Goal: Task Accomplishment & Management: Manage account settings

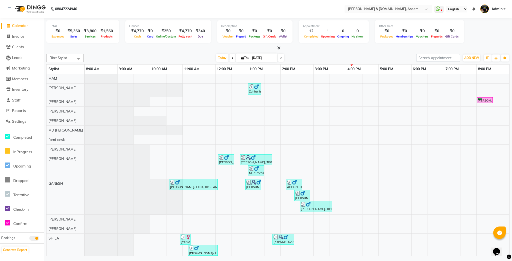
click at [5, 7] on div "08047224946" at bounding box center [42, 9] width 77 height 14
click at [5, 6] on div "08047224946" at bounding box center [42, 9] width 77 height 14
click at [11, 9] on icon at bounding box center [9, 9] width 3 height 4
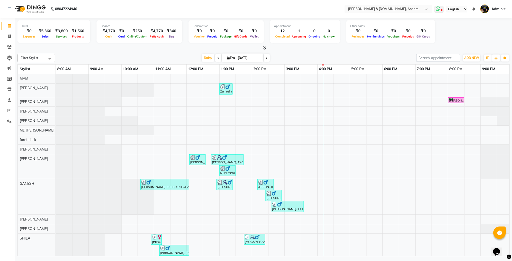
click at [400, 8] on icon at bounding box center [438, 8] width 5 height 5
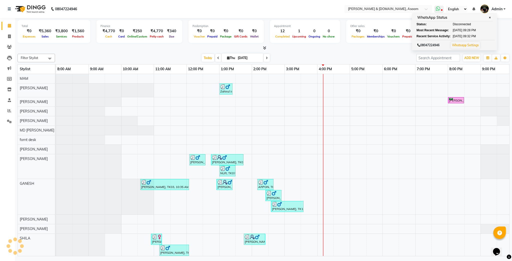
click at [400, 46] on link "Whatsapp Settings" at bounding box center [465, 45] width 27 height 4
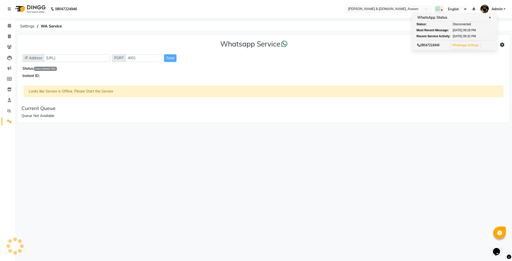
click at [400, 17] on span "✕" at bounding box center [490, 18] width 5 height 4
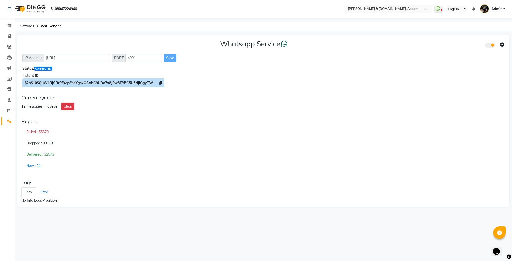
click at [161, 83] on icon at bounding box center [160, 83] width 3 height 4
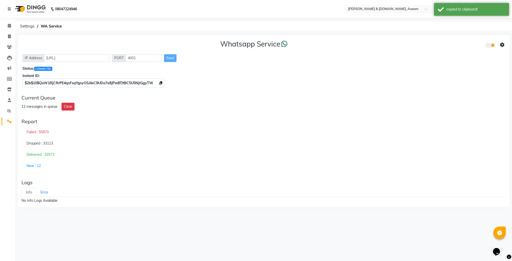
click at [400, 42] on span at bounding box center [502, 45] width 5 height 7
click at [400, 37] on div "Whatsapp Settings" at bounding box center [466, 40] width 57 height 6
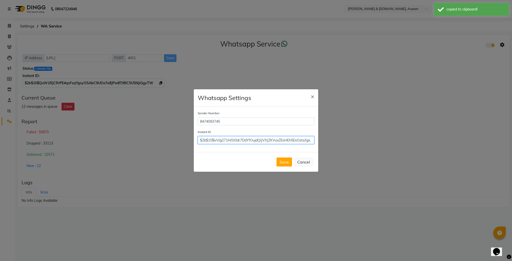
click at [262, 139] on input "$2b$10$ivV/g271HiSt0dr7DdYfOujdQiJVXJZKVuxZEsHEh5EsOsts/Igx." at bounding box center [256, 140] width 117 height 8
paste input "$2b$10$QuW1RjCRrPE4qsFsqYgsyOSAbC9UDo7x8JPw8T/tBC5U5NjiGgyTW"
type input "$2b$10$QuW1RjCRrPE4qsFsqYgsyOSAbC9UDo7x8JPw8T/tBC5U5NjiGgyTW"
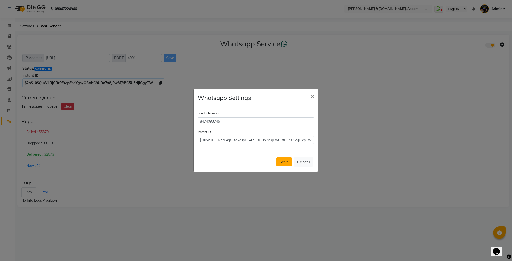
scroll to position [0, 0]
click at [286, 164] on button "Save" at bounding box center [285, 162] width 16 height 9
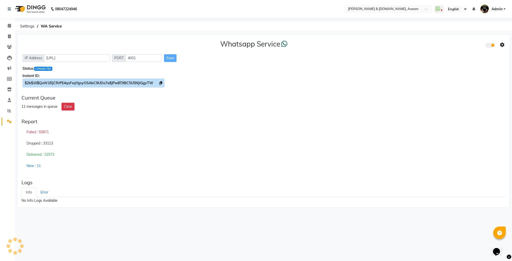
click at [162, 82] on icon at bounding box center [160, 83] width 3 height 4
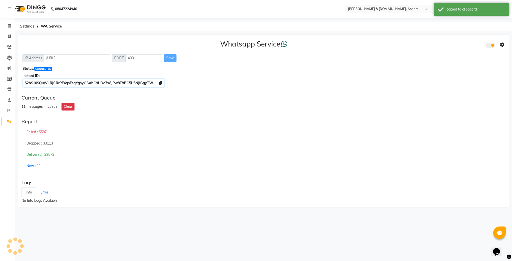
click at [400, 44] on icon at bounding box center [502, 45] width 5 height 5
click at [400, 41] on div "Whatsapp Settings" at bounding box center [466, 40] width 57 height 6
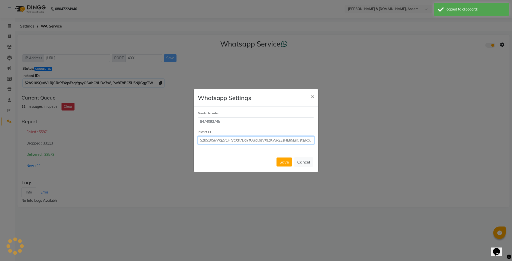
click at [255, 137] on input "$2b$10$ivV/g271HiSt0dr7DdYfOujdQiJVXJZKVuxZEsHEh5EsOsts/Igx." at bounding box center [256, 140] width 117 height 8
paste input "$2b$10$QuW1RjCRrPE4qsFsqYgsyOSAbC9UDo7x8JPw8T/tBC5U5NjiGgyTW"
type input "$2b$10$QuW1RjCRrPE4qsFsqYgsyOSAbC9UDo7x8JPw8T/tBC5U5NjiGgyTW"
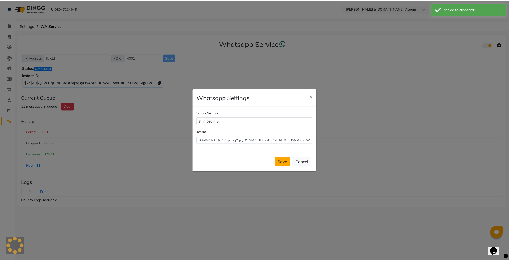
scroll to position [0, 0]
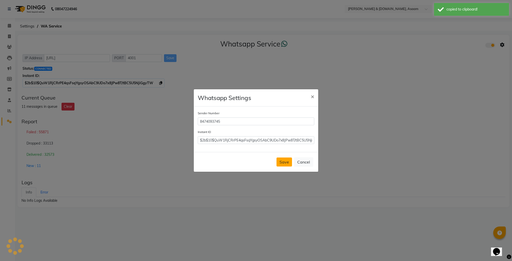
click at [284, 161] on button "Save" at bounding box center [285, 162] width 16 height 9
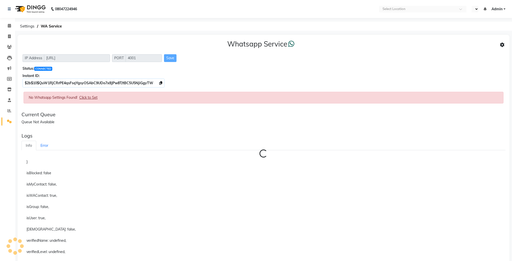
select select "en"
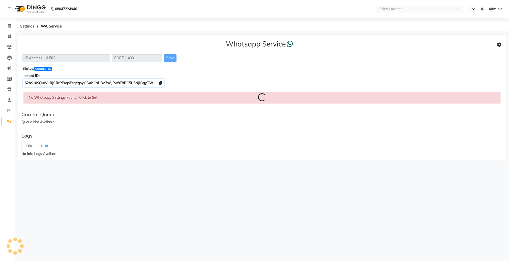
select select "en"
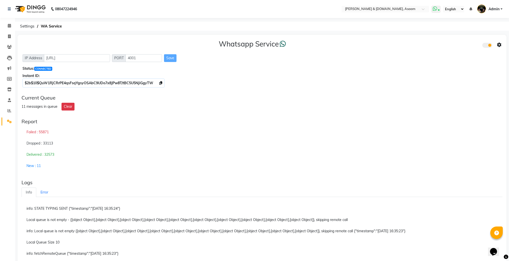
click at [435, 9] on icon at bounding box center [435, 8] width 5 height 5
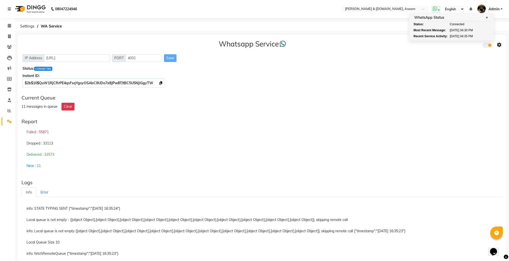
click at [489, 16] on span "✕" at bounding box center [487, 18] width 5 height 4
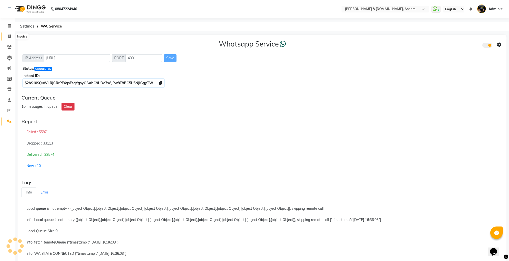
click at [12, 35] on span at bounding box center [9, 37] width 9 height 6
select select "service"
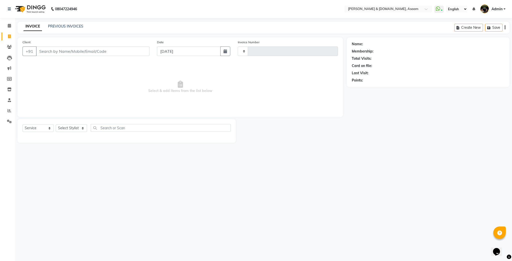
type input "5598"
select select "4608"
drag, startPoint x: 59, startPoint y: 53, endPoint x: 59, endPoint y: 32, distance: 21.0
click at [59, 53] on input "Client" at bounding box center [93, 52] width 114 height 10
click at [442, 12] on span at bounding box center [439, 9] width 9 height 7
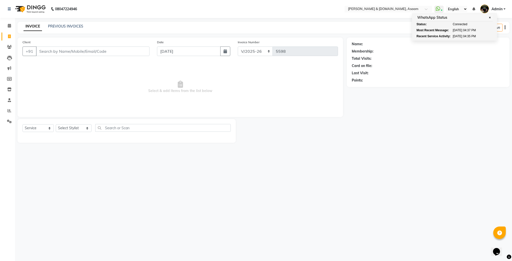
click at [420, 143] on div "Name: Membership: Total Visits: Card on file: Last Visit: Points:" at bounding box center [430, 90] width 167 height 105
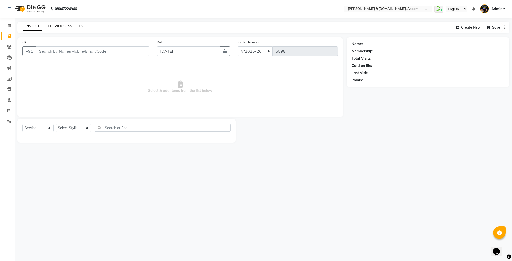
click at [59, 26] on link "PREVIOUS INVOICES" at bounding box center [65, 26] width 35 height 5
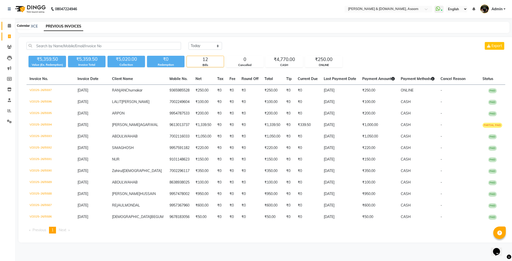
click at [10, 25] on icon at bounding box center [9, 26] width 3 height 4
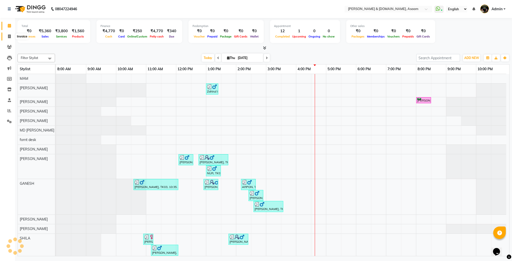
click at [8, 37] on span at bounding box center [9, 37] width 9 height 6
select select "4608"
select select "service"
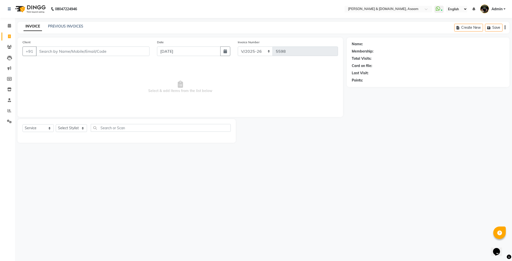
click at [73, 49] on input "Client" at bounding box center [93, 52] width 114 height 10
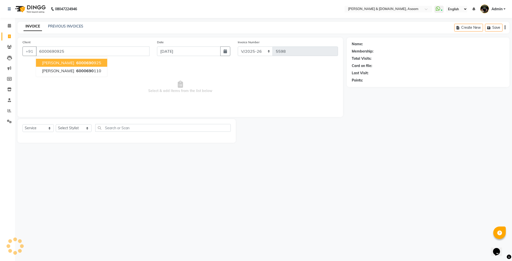
type input "6000690925"
radio input "false"
radio input "true"
select select "1: Object"
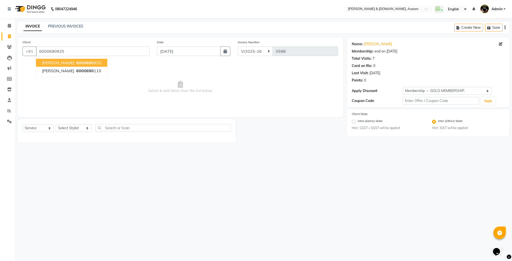
click at [55, 65] on span "[PERSON_NAME]" at bounding box center [58, 62] width 32 height 5
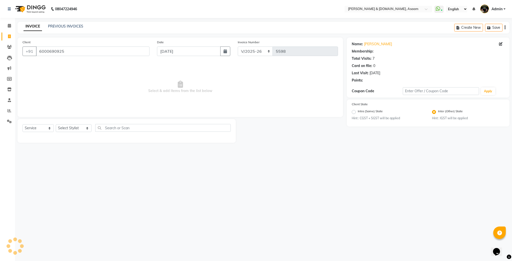
select select "1: Object"
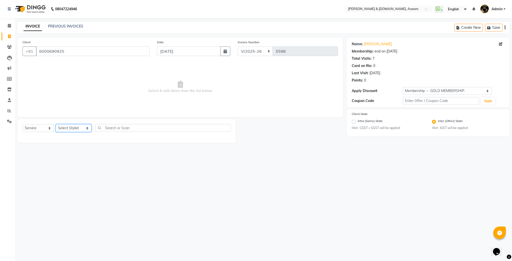
click at [71, 129] on select "Select Stylist AKASH [PERSON_NAME] fornt desk [PERSON_NAME] PARLOUR [PERSON_NAM…" at bounding box center [74, 128] width 36 height 8
select select "90293"
click at [56, 125] on select "Select Stylist AKASH [PERSON_NAME] fornt desk [PERSON_NAME] PARLOUR [PERSON_NAM…" at bounding box center [74, 128] width 36 height 8
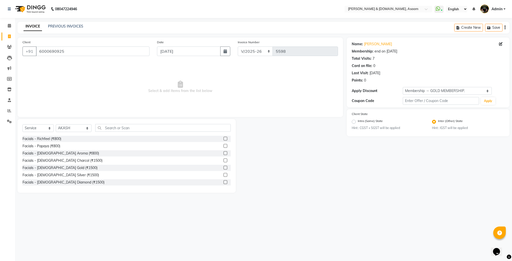
click at [224, 139] on label at bounding box center [226, 139] width 4 height 4
click at [224, 139] on input "checkbox" at bounding box center [225, 138] width 3 height 3
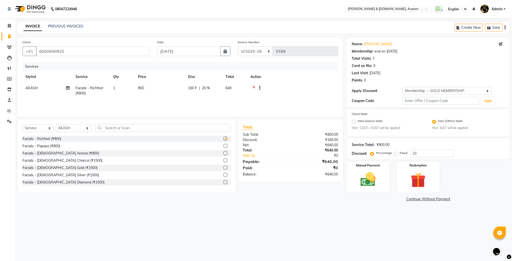
checkbox input "false"
click at [424, 92] on select "Select Membership → GOLD MEMBERSHIP." at bounding box center [447, 91] width 89 height 8
select select "0:"
click at [403, 87] on select "Select Membership → GOLD MEMBERSHIP." at bounding box center [447, 91] width 89 height 8
type input "0"
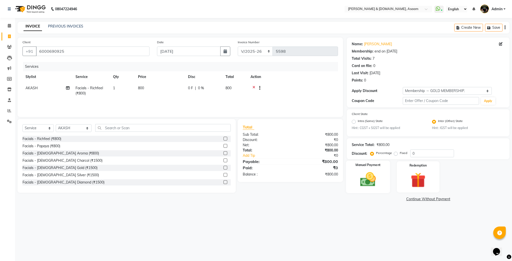
click at [365, 177] on img at bounding box center [368, 180] width 26 height 18
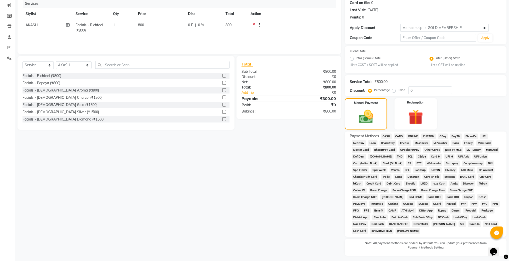
scroll to position [68, 0]
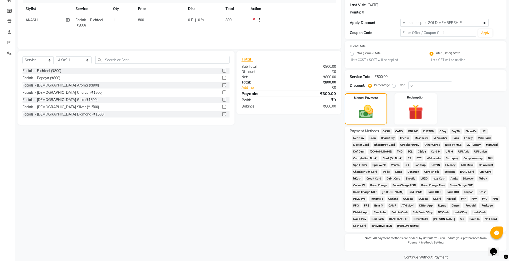
click at [387, 130] on span "CASH" at bounding box center [386, 132] width 11 height 6
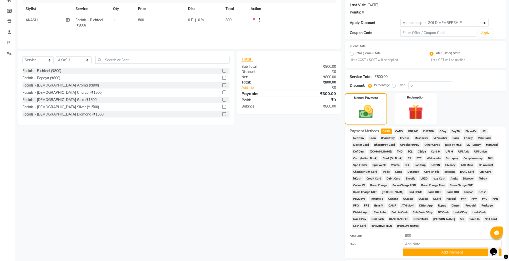
scroll to position [106, 0]
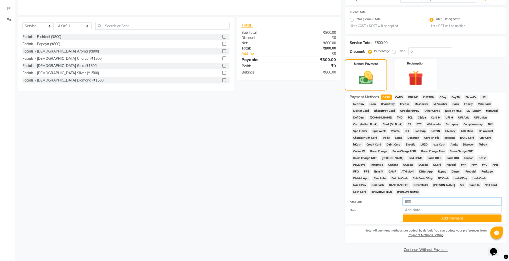
drag, startPoint x: 414, startPoint y: 201, endPoint x: 402, endPoint y: 204, distance: 12.8
click at [402, 204] on div "800" at bounding box center [452, 202] width 106 height 8
type input "1000"
click at [411, 217] on button "Add Payment" at bounding box center [452, 219] width 99 height 8
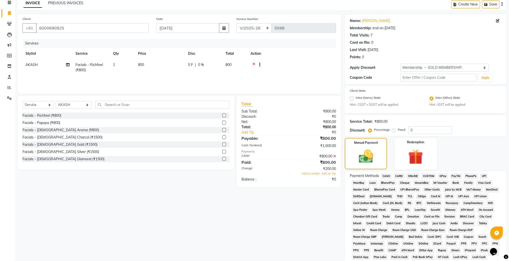
scroll to position [23, 0]
click at [311, 174] on span "Add to wallet" at bounding box center [311, 174] width 18 height 4
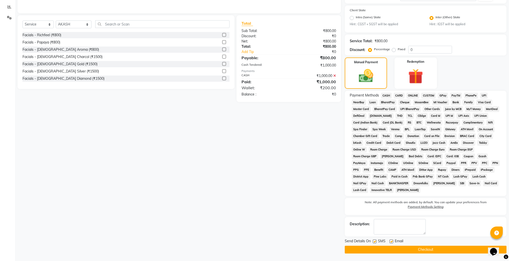
scroll to position [107, 0]
click at [391, 240] on label at bounding box center [392, 242] width 4 height 4
click at [391, 240] on input "checkbox" at bounding box center [391, 241] width 3 height 3
checkbox input "false"
click at [374, 242] on label at bounding box center [375, 242] width 4 height 4
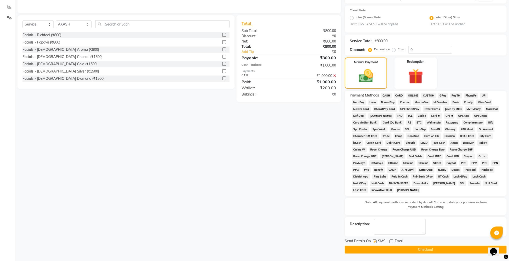
click at [374, 242] on input "checkbox" at bounding box center [374, 241] width 3 height 3
checkbox input "false"
click at [378, 247] on button "Checkout" at bounding box center [426, 250] width 162 height 8
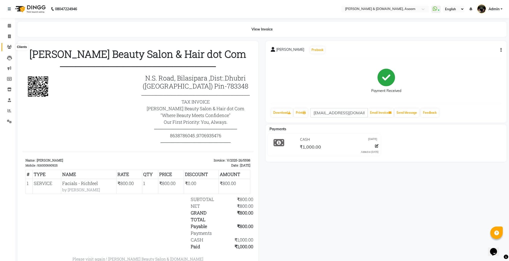
click at [9, 48] on icon at bounding box center [9, 47] width 5 height 4
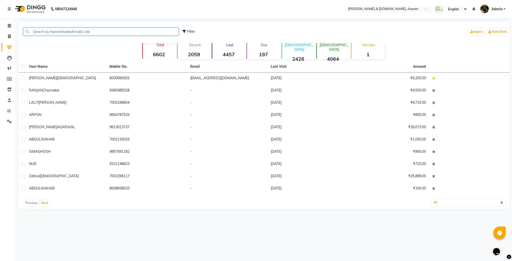
click at [93, 29] on input "text" at bounding box center [101, 32] width 156 height 8
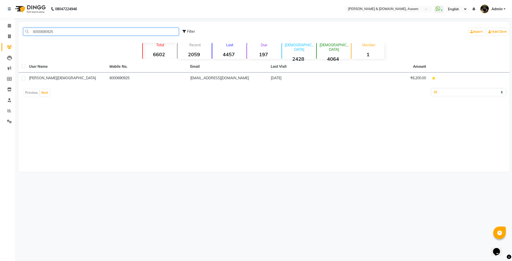
type input "6000690925"
click at [67, 36] on div "6000690925 Filter Import Add Client" at bounding box center [264, 32] width 489 height 16
click at [48, 31] on input "6000690925" at bounding box center [101, 32] width 156 height 8
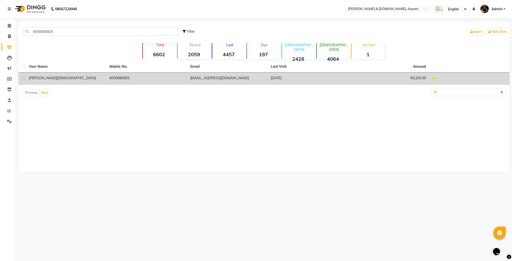
click at [61, 80] on span "[DEMOGRAPHIC_DATA]" at bounding box center [76, 78] width 39 height 5
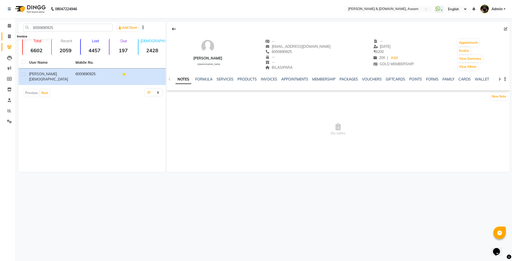
click at [7, 35] on span at bounding box center [9, 37] width 9 height 6
select select "service"
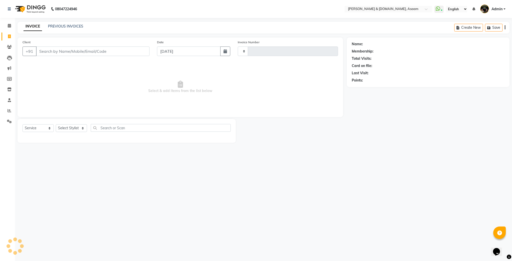
type input "5599"
select select "4608"
click at [60, 49] on input "Client" at bounding box center [93, 52] width 114 height 10
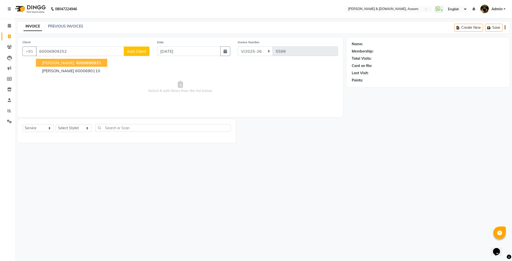
type input "60006909252"
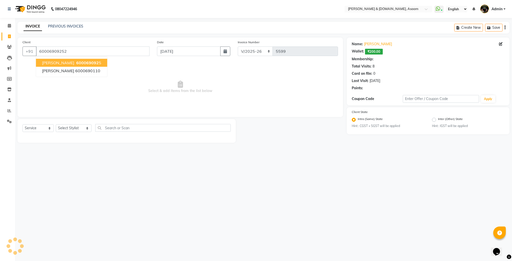
radio input "false"
radio input "true"
select select "1: Object"
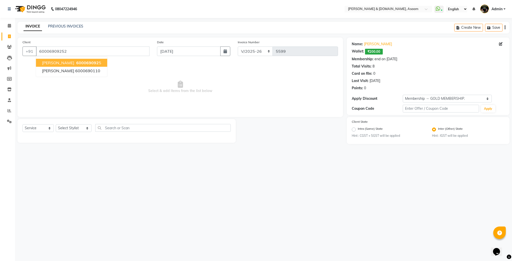
click at [62, 62] on span "[PERSON_NAME]" at bounding box center [58, 62] width 32 height 5
type input "6000690925"
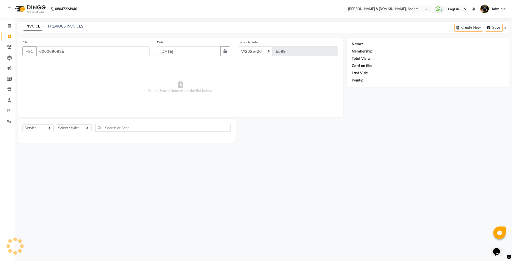
select select "1: Object"
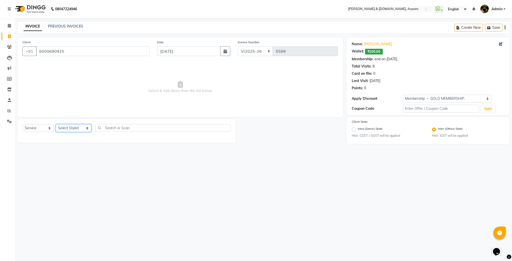
click at [63, 128] on select "Select Stylist AKASH [PERSON_NAME] fornt desk [PERSON_NAME] PARLOUR [PERSON_NAM…" at bounding box center [74, 128] width 36 height 8
select select "88299"
click at [56, 125] on select "Select Stylist AKASH [PERSON_NAME] fornt desk [PERSON_NAME] PARLOUR [PERSON_NAM…" at bounding box center [74, 128] width 36 height 8
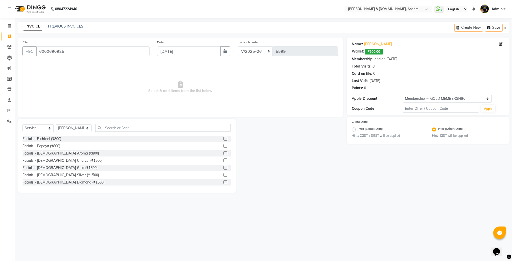
click at [224, 138] on label at bounding box center [226, 139] width 4 height 4
click at [224, 138] on input "checkbox" at bounding box center [225, 138] width 3 height 3
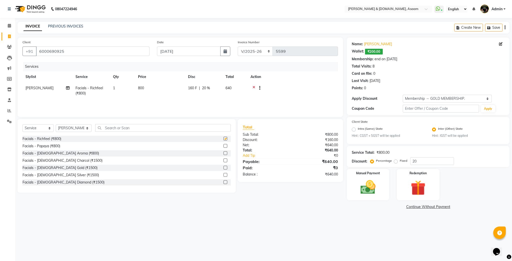
checkbox input "false"
click at [426, 99] on select "Select Membership → GOLD MEMBERSHIP." at bounding box center [447, 99] width 89 height 8
select select "0:"
click at [403, 95] on select "Select Membership → GOLD MEMBERSHIP." at bounding box center [447, 99] width 89 height 8
type input "0"
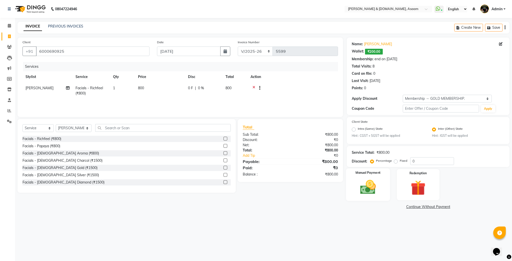
click at [363, 192] on img at bounding box center [368, 187] width 26 height 18
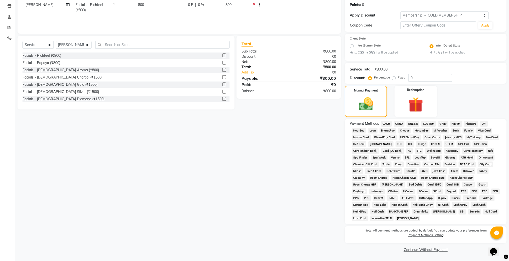
scroll to position [87, 0]
click at [405, 105] on img at bounding box center [415, 104] width 25 height 19
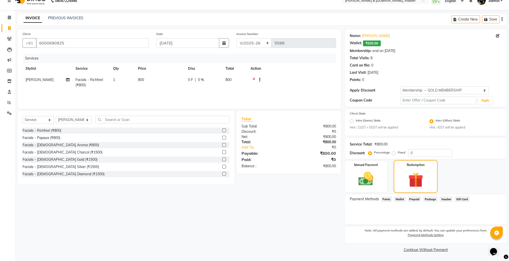
scroll to position [9, 0]
click at [403, 201] on span "Wallet" at bounding box center [400, 199] width 12 height 6
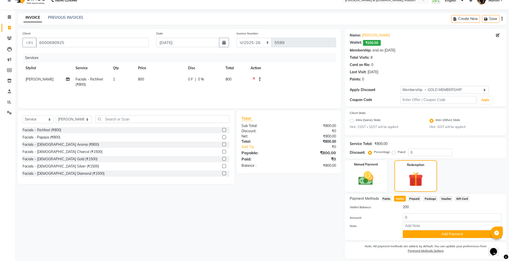
scroll to position [26, 0]
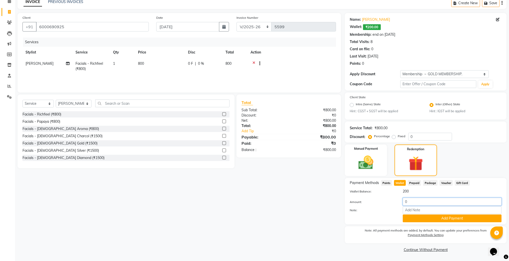
click at [411, 198] on input "0" at bounding box center [452, 202] width 99 height 8
type input "200"
click at [442, 219] on button "Add Payment" at bounding box center [452, 219] width 99 height 8
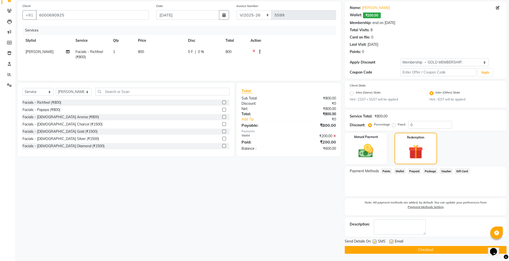
scroll to position [37, 0]
click at [370, 148] on img at bounding box center [365, 151] width 25 height 18
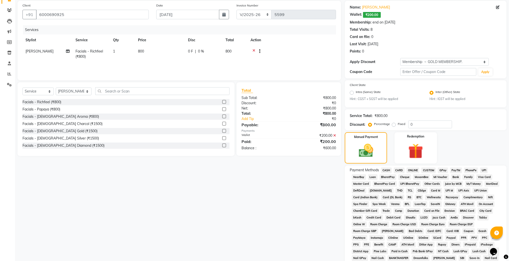
click at [387, 171] on span "CASH" at bounding box center [386, 171] width 11 height 6
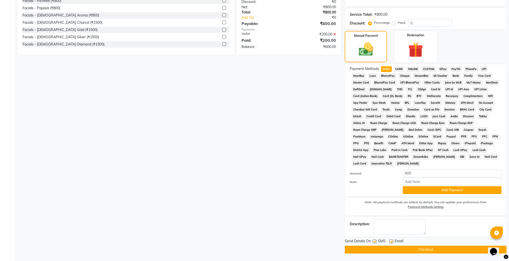
scroll to position [142, 0]
click at [412, 193] on button "Add Payment" at bounding box center [452, 190] width 99 height 8
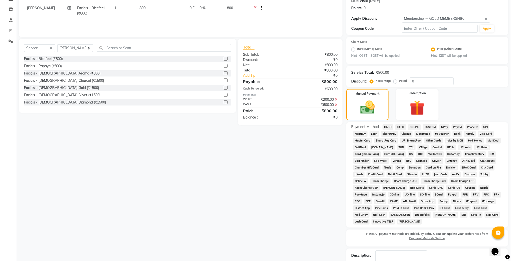
scroll to position [0, 0]
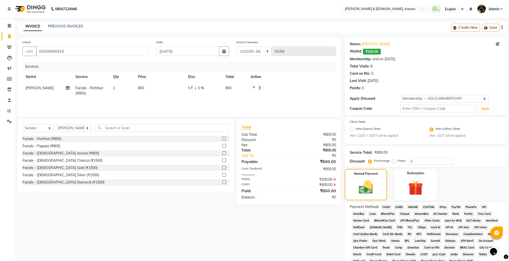
click at [263, 225] on div "Client [PHONE_NUMBER] Date [DATE] Invoice Number INV/2025-26 V/2025 V/[PHONE_NU…" at bounding box center [179, 202] width 331 height 328
click at [10, 23] on span at bounding box center [9, 26] width 9 height 6
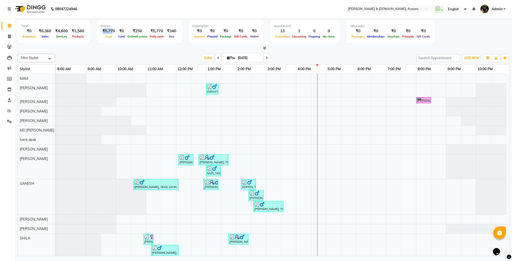
drag, startPoint x: 111, startPoint y: 31, endPoint x: 100, endPoint y: 31, distance: 11.5
click at [101, 31] on div "₹5,770" at bounding box center [109, 31] width 17 height 6
drag, startPoint x: 254, startPoint y: 31, endPoint x: 246, endPoint y: 31, distance: 7.5
click at [249, 31] on div "₹0" at bounding box center [254, 31] width 11 height 6
click at [6, 34] on span at bounding box center [9, 37] width 9 height 6
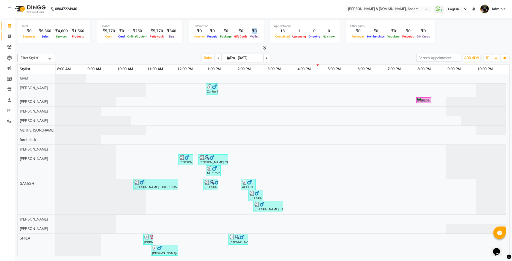
select select "service"
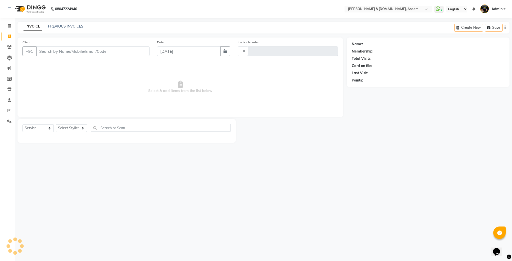
type input "5599"
select select "4608"
click at [74, 25] on link "PREVIOUS INVOICES" at bounding box center [65, 26] width 35 height 5
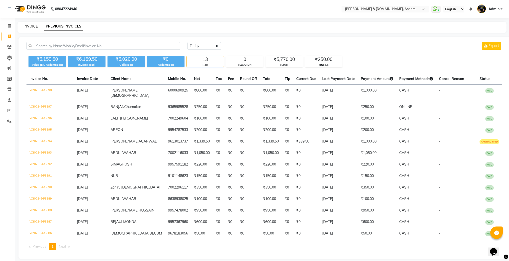
click at [24, 28] on link "INVOICE" at bounding box center [31, 26] width 14 height 5
select select "4608"
select select "service"
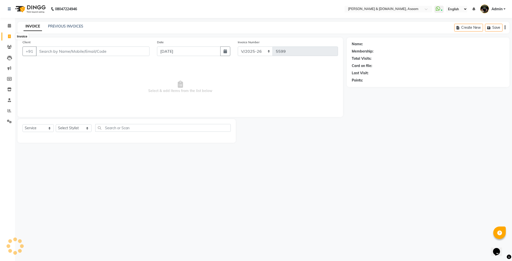
click at [10, 38] on span at bounding box center [9, 37] width 9 height 6
select select "4608"
select select "service"
click at [68, 25] on link "PREVIOUS INVOICES" at bounding box center [65, 26] width 35 height 5
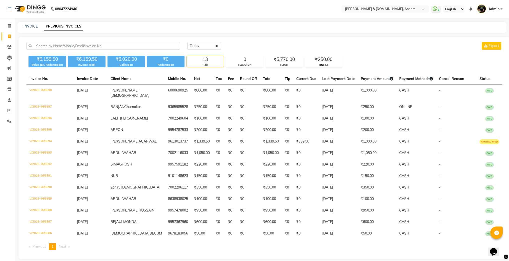
click at [4, 35] on link "Invoice" at bounding box center [8, 37] width 12 height 8
select select "service"
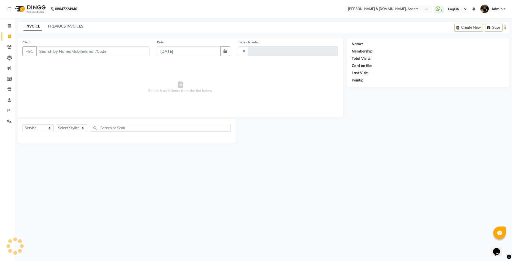
type input "5599"
select select "4608"
click at [8, 25] on icon at bounding box center [9, 26] width 3 height 4
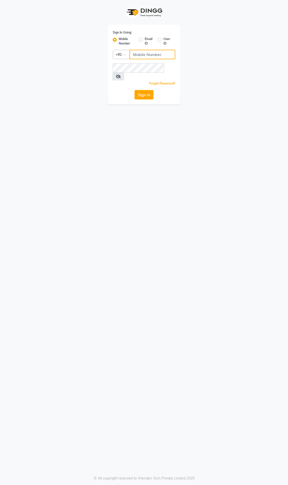
click at [144, 58] on input "Username" at bounding box center [153, 55] width 46 height 10
type input "9365278165"
click at [140, 90] on button "Sign In" at bounding box center [144, 95] width 19 height 10
